Goal: Transaction & Acquisition: Purchase product/service

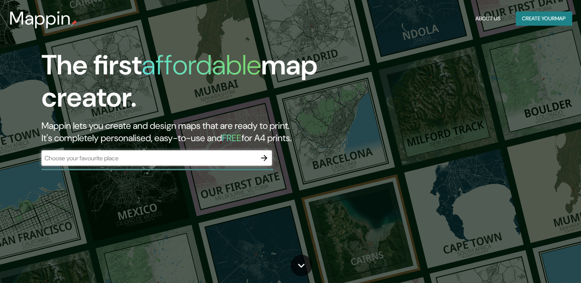
click at [203, 164] on div "​" at bounding box center [156, 157] width 230 height 15
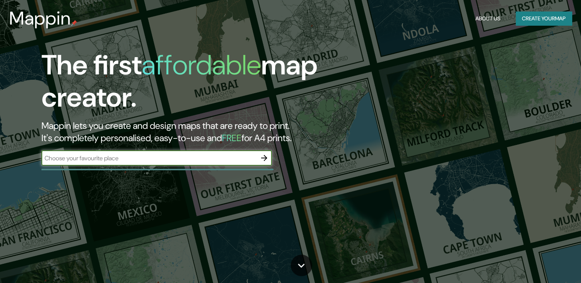
paste input "Acllawasi de Pachacamac"
type input "Acllawasi de Pachacamac"
click at [264, 162] on icon "button" at bounding box center [263, 158] width 9 height 9
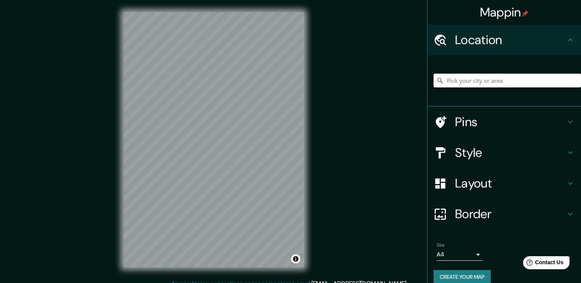
click at [459, 82] on input "Pick your city or area" at bounding box center [506, 81] width 147 height 14
click at [448, 96] on div "[GEOGRAPHIC_DATA]" at bounding box center [506, 80] width 147 height 38
click at [469, 81] on input "[GEOGRAPHIC_DATA]" at bounding box center [506, 81] width 147 height 14
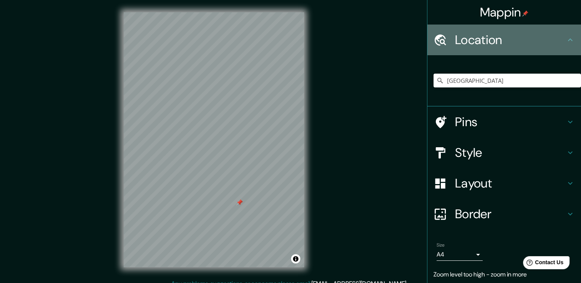
click at [565, 41] on icon at bounding box center [569, 39] width 9 height 9
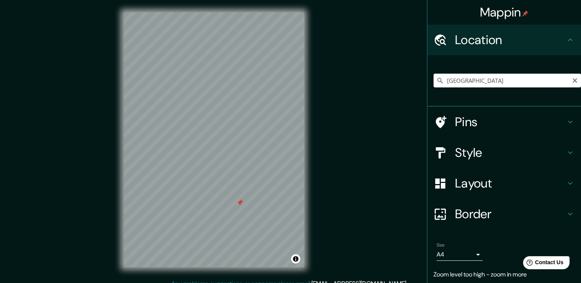
click at [501, 86] on input "[GEOGRAPHIC_DATA]" at bounding box center [506, 81] width 147 height 14
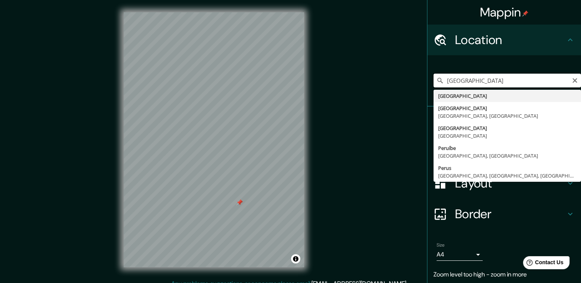
click at [501, 86] on input "[GEOGRAPHIC_DATA]" at bounding box center [506, 81] width 147 height 14
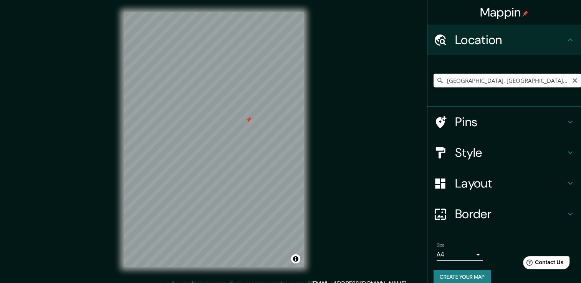
click at [500, 78] on input "[GEOGRAPHIC_DATA], [GEOGRAPHIC_DATA], [GEOGRAPHIC_DATA]" at bounding box center [506, 81] width 147 height 14
drag, startPoint x: 500, startPoint y: 78, endPoint x: 535, endPoint y: 77, distance: 35.3
click at [535, 77] on input "[GEOGRAPHIC_DATA], [GEOGRAPHIC_DATA], [GEOGRAPHIC_DATA]" at bounding box center [506, 81] width 147 height 14
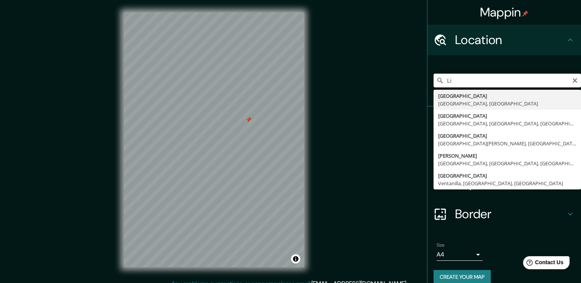
type input "L"
type input "l"
drag, startPoint x: 535, startPoint y: 77, endPoint x: 505, endPoint y: 101, distance: 38.8
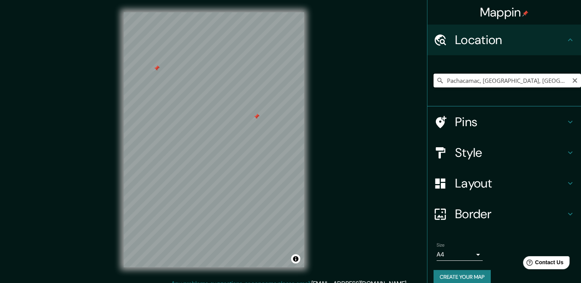
click at [450, 75] on input "Pachacamac, [GEOGRAPHIC_DATA], [GEOGRAPHIC_DATA], [GEOGRAPHIC_DATA]" at bounding box center [506, 81] width 147 height 14
click at [439, 81] on input "Pachacamac, [GEOGRAPHIC_DATA], [GEOGRAPHIC_DATA], [GEOGRAPHIC_DATA]" at bounding box center [506, 81] width 147 height 14
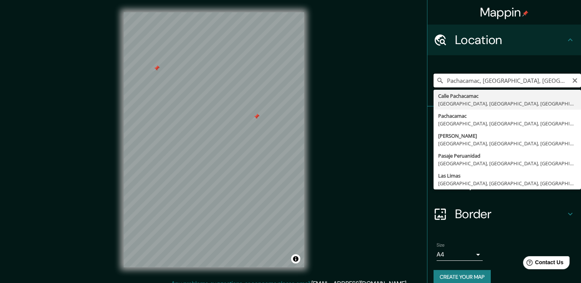
paste input "Acllawasi de Pachacamac"
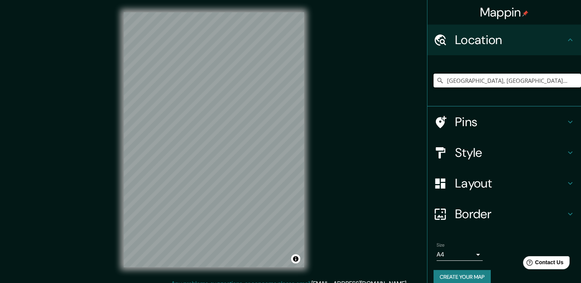
click at [560, 78] on input "[GEOGRAPHIC_DATA], [GEOGRAPHIC_DATA], [GEOGRAPHIC_DATA], [GEOGRAPHIC_DATA]" at bounding box center [506, 81] width 147 height 14
click at [545, 81] on input "[GEOGRAPHIC_DATA], [GEOGRAPHIC_DATA], [GEOGRAPHIC_DATA], [GEOGRAPHIC_DATA]" at bounding box center [506, 81] width 147 height 14
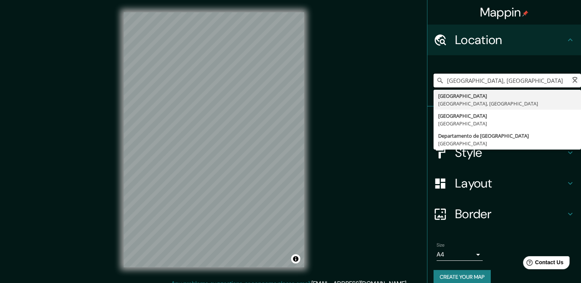
click at [545, 81] on input "[GEOGRAPHIC_DATA], [GEOGRAPHIC_DATA]" at bounding box center [506, 81] width 147 height 14
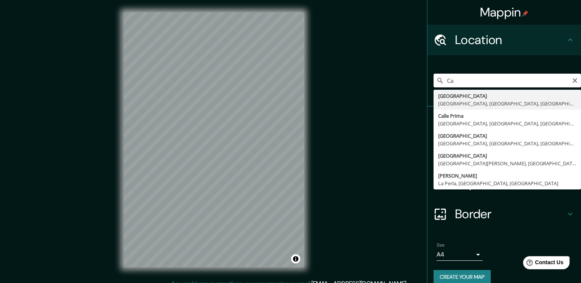
type input "C"
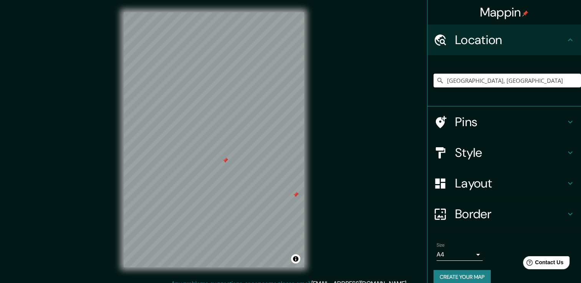
click at [545, 81] on input "[GEOGRAPHIC_DATA], [GEOGRAPHIC_DATA]" at bounding box center [506, 81] width 147 height 14
click at [313, 171] on div "© Mapbox © OpenStreetMap Improve this map" at bounding box center [213, 139] width 205 height 279
click at [310, 210] on div "© Mapbox © OpenStreetMap Improve this map" at bounding box center [213, 139] width 205 height 279
click at [323, 217] on div "Mappin Location [GEOGRAPHIC_DATA], [GEOGRAPHIC_DATA], [GEOGRAPHIC_DATA], [GEOGR…" at bounding box center [290, 146] width 581 height 292
click at [514, 80] on input "Pachacamac, [GEOGRAPHIC_DATA], [GEOGRAPHIC_DATA], [GEOGRAPHIC_DATA]" at bounding box center [506, 81] width 147 height 14
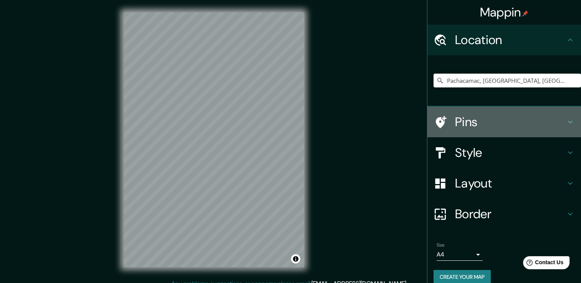
click at [542, 128] on h4 "Pins" at bounding box center [510, 121] width 111 height 15
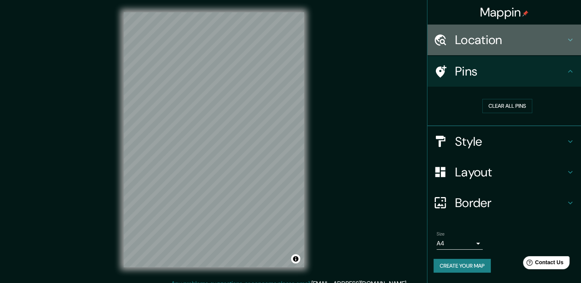
click at [565, 43] on h4 "Location" at bounding box center [510, 39] width 111 height 15
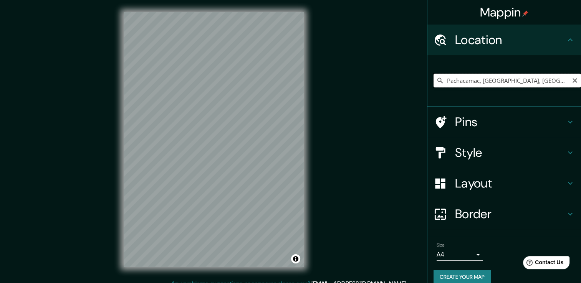
click at [529, 80] on input "Pachacamac, [GEOGRAPHIC_DATA], [GEOGRAPHIC_DATA], [GEOGRAPHIC_DATA]" at bounding box center [506, 81] width 147 height 14
click at [556, 79] on input "Pachacamac, [GEOGRAPHIC_DATA], [GEOGRAPHIC_DATA], [GEOGRAPHIC_DATA]" at bounding box center [506, 81] width 147 height 14
click at [436, 83] on icon at bounding box center [440, 81] width 8 height 8
click at [436, 81] on icon at bounding box center [440, 81] width 8 height 8
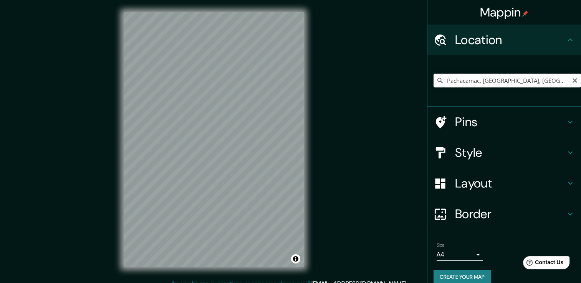
click at [436, 81] on icon at bounding box center [440, 81] width 8 height 8
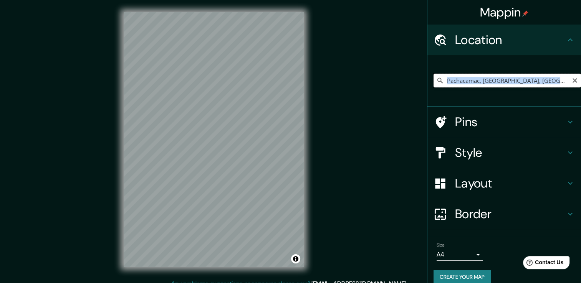
click at [547, 78] on input "Pachacamac, [GEOGRAPHIC_DATA], [GEOGRAPHIC_DATA], [GEOGRAPHIC_DATA]" at bounding box center [506, 81] width 147 height 14
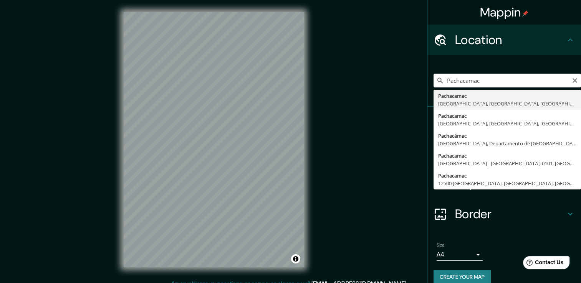
type input "Pachacamac, [GEOGRAPHIC_DATA], [GEOGRAPHIC_DATA], [GEOGRAPHIC_DATA]"
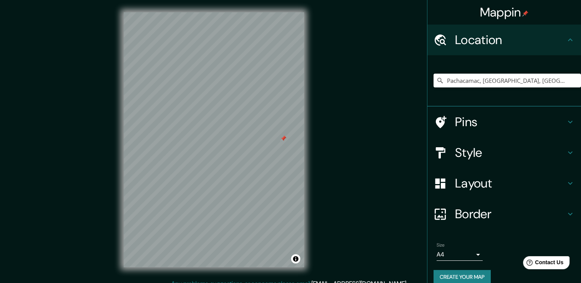
click at [307, 140] on div "© Mapbox © OpenStreetMap Improve this map" at bounding box center [213, 139] width 205 height 279
click at [209, 127] on div "© Mapbox © OpenStreetMap Improve this map" at bounding box center [213, 139] width 205 height 279
click at [481, 82] on input "Pachacamac, [GEOGRAPHIC_DATA], [GEOGRAPHIC_DATA], [GEOGRAPHIC_DATA]" at bounding box center [506, 81] width 147 height 14
